Goal: Information Seeking & Learning: Find specific fact

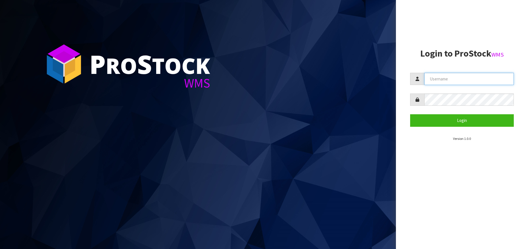
click at [447, 77] on input "text" at bounding box center [468, 79] width 89 height 12
type input "Kitchenaid"
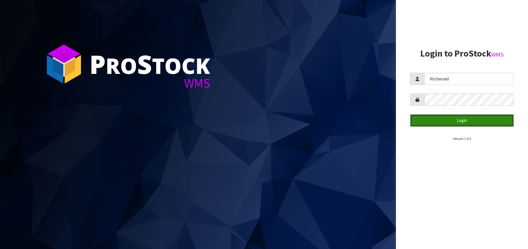
click at [437, 124] on button "Login" at bounding box center [462, 120] width 104 height 12
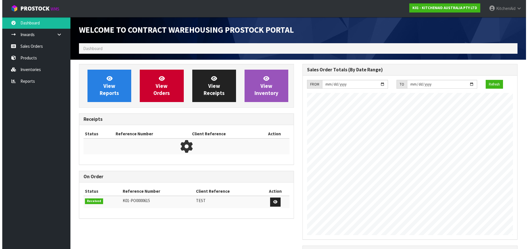
scroll to position [315, 223]
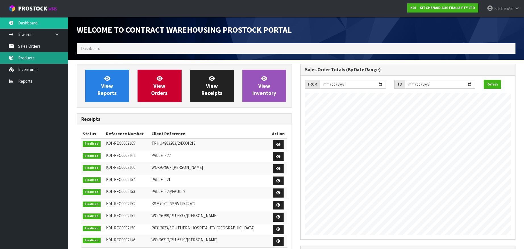
click at [25, 61] on link "Products" at bounding box center [34, 58] width 68 height 12
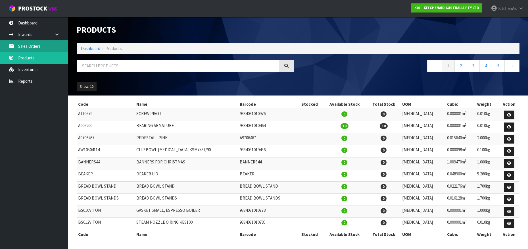
click at [26, 50] on link "Sales Orders" at bounding box center [34, 46] width 68 height 12
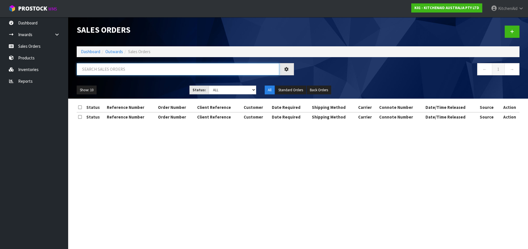
click at [88, 68] on input "text" at bounding box center [178, 69] width 202 height 12
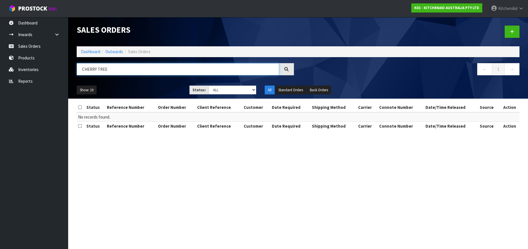
click at [98, 70] on input "CHERRY TREE" at bounding box center [178, 69] width 202 height 12
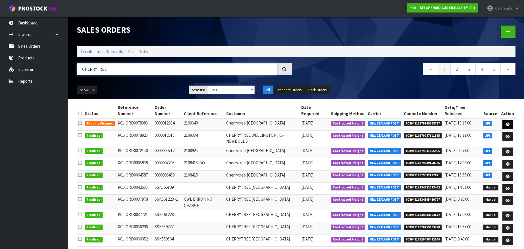
type input "CHERRYTREE"
click at [508, 124] on icon at bounding box center [507, 124] width 4 height 4
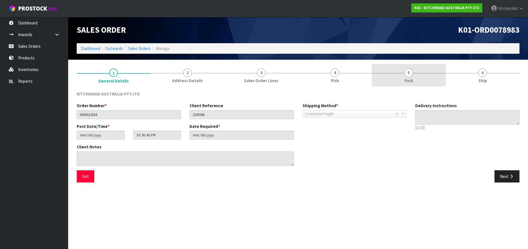
click at [408, 71] on span "5" at bounding box center [408, 72] width 9 height 9
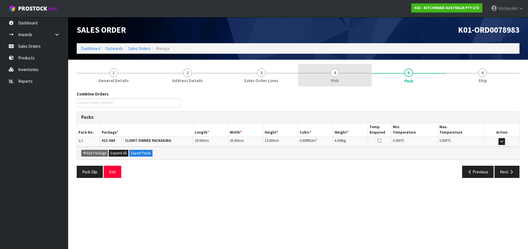
click at [333, 74] on span "4" at bounding box center [335, 72] width 9 height 9
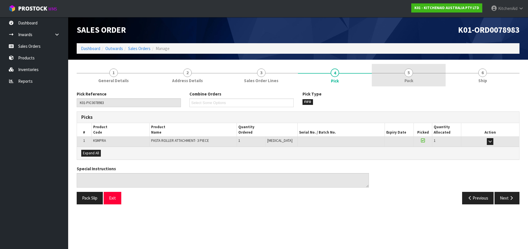
click at [410, 75] on span "5" at bounding box center [408, 72] width 9 height 9
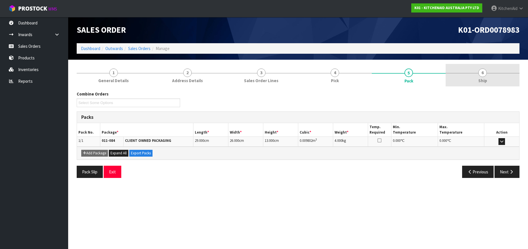
click at [482, 75] on span "6" at bounding box center [482, 72] width 9 height 9
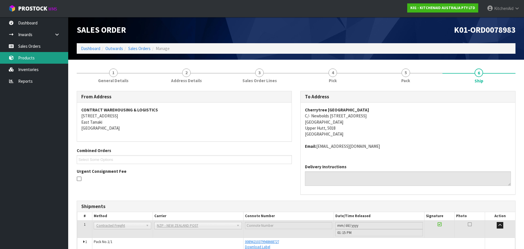
click at [29, 61] on link "Products" at bounding box center [34, 58] width 68 height 12
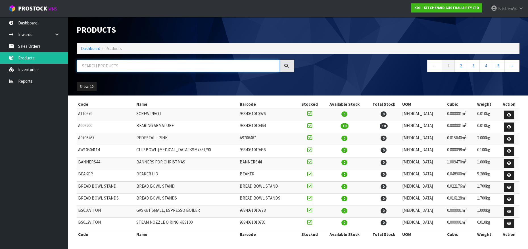
click at [89, 66] on input "text" at bounding box center [178, 66] width 202 height 12
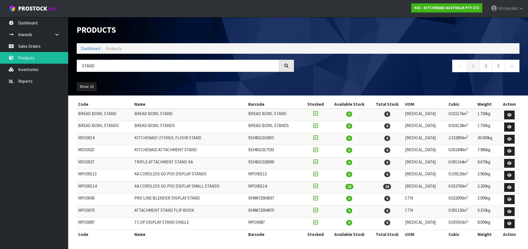
click at [88, 186] on td "MPO00114" at bounding box center [105, 187] width 56 height 12
copy td "MPO00114"
click at [37, 57] on link "Products" at bounding box center [34, 58] width 68 height 12
click at [92, 66] on input "STAND" at bounding box center [178, 66] width 202 height 12
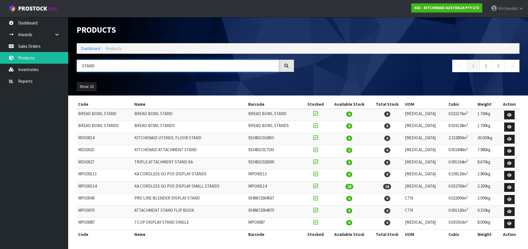
click at [92, 66] on input "STAND" at bounding box center [178, 66] width 202 height 12
paste input "5KSM180WSAE"
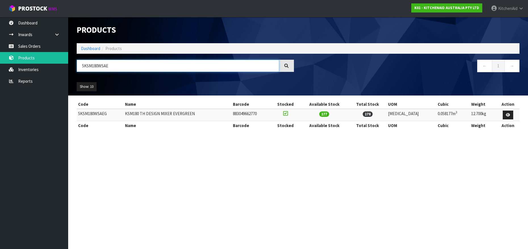
click at [88, 66] on input "5KSM180WSAE" at bounding box center [178, 66] width 202 height 12
paste input "MT4109APT"
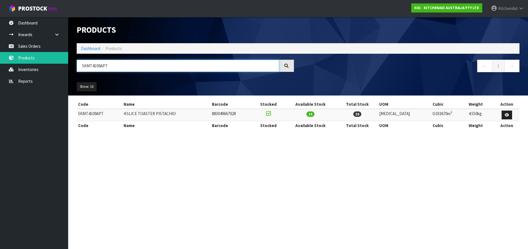
click at [94, 70] on input "5KMT4109APT" at bounding box center [178, 66] width 202 height 12
paste input "EK1701AJP5KMT4109AJP"
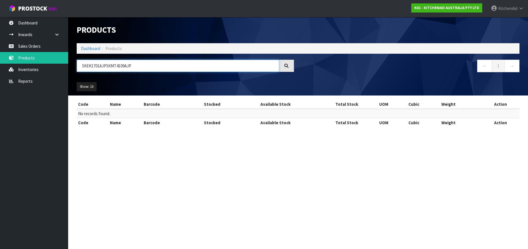
drag, startPoint x: 107, startPoint y: 66, endPoint x: 81, endPoint y: 66, distance: 25.6
click at [81, 66] on input "5KEK1701AJP5KMT4109AJP" at bounding box center [178, 66] width 202 height 12
click at [137, 65] on input "5KM5KEK1701AJPT4109AJP" at bounding box center [178, 66] width 202 height 12
drag, startPoint x: 137, startPoint y: 65, endPoint x: 114, endPoint y: 66, distance: 23.0
click at [114, 66] on input "5KM5KEK1701AJPT4109AJP" at bounding box center [178, 66] width 202 height 12
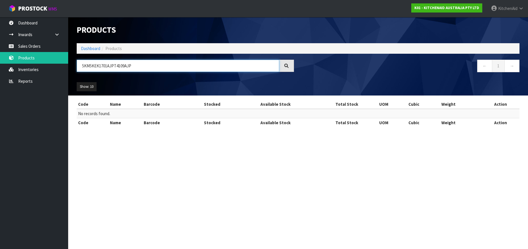
drag, startPoint x: 90, startPoint y: 66, endPoint x: 103, endPoint y: 67, distance: 12.6
click at [103, 67] on input "5KM5KEK1701AJPT4109AJP" at bounding box center [178, 66] width 202 height 12
click at [90, 67] on input "5KM5KEK1701AJPT4109AJP" at bounding box center [178, 66] width 202 height 12
click at [130, 66] on input "5KEK1701AJPT4109AJP" at bounding box center [178, 66] width 202 height 12
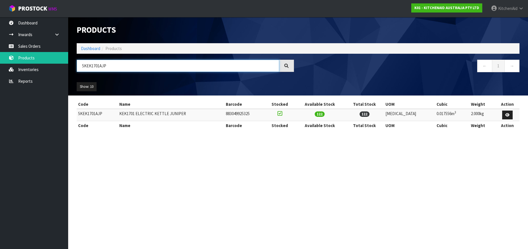
click at [95, 65] on input "5KEK1701AJP" at bounding box center [178, 66] width 202 height 12
click at [91, 66] on input "5KEK1701AJP" at bounding box center [178, 66] width 202 height 12
paste input "5KMT4109AJP"
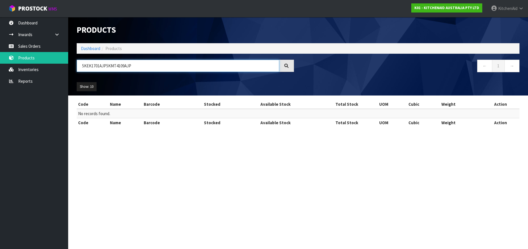
drag, startPoint x: 106, startPoint y: 66, endPoint x: 82, endPoint y: 66, distance: 24.1
click at [82, 66] on input "5KEK1701AJP5KMT4109AJP" at bounding box center [178, 66] width 202 height 12
click at [93, 66] on input "5KMT4109AJP" at bounding box center [178, 66] width 202 height 12
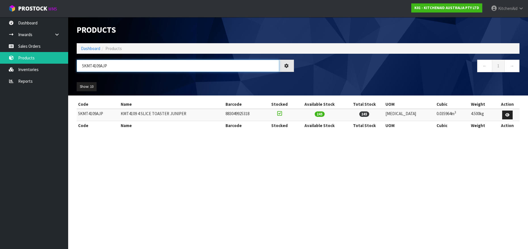
click at [93, 66] on input "5KMT4109AJP" at bounding box center [178, 66] width 202 height 12
click at [93, 67] on input "5KMT2109AJP" at bounding box center [178, 66] width 202 height 12
click at [97, 64] on input "5KMT2109AJP" at bounding box center [178, 66] width 202 height 12
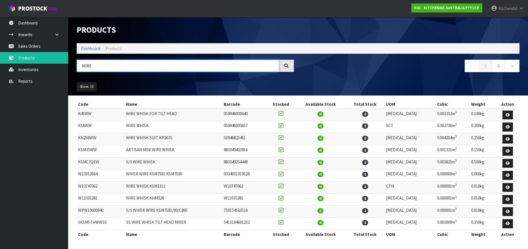
type input "WIRE"
